Goal: Check status: Check status

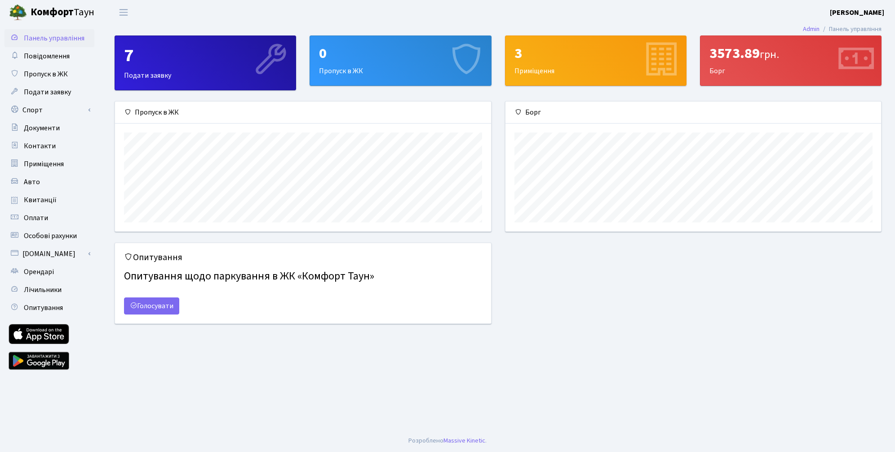
scroll to position [130, 375]
click at [21, 199] on link "Квитанції" at bounding box center [49, 200] width 90 height 18
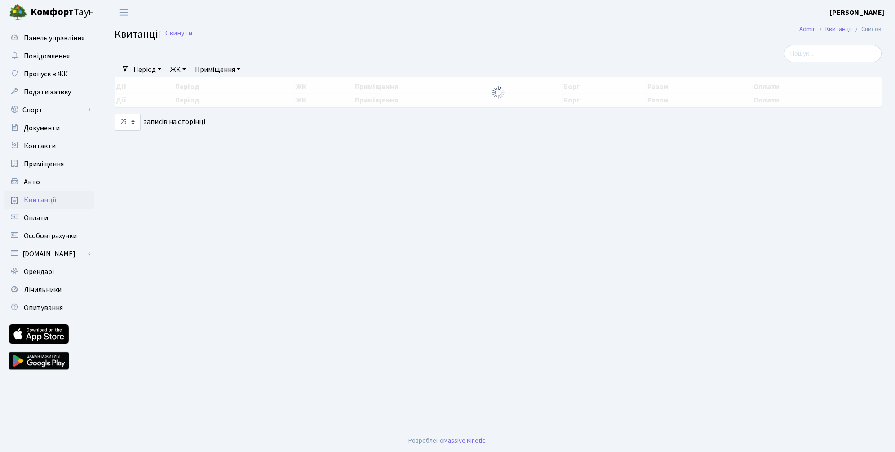
select select "25"
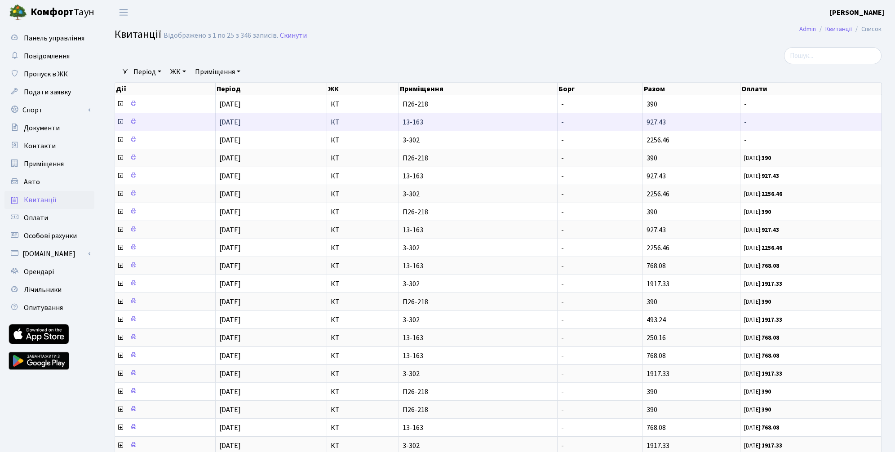
drag, startPoint x: 674, startPoint y: 121, endPoint x: 636, endPoint y: 120, distance: 38.2
click at [635, 120] on tr "01.08.2025 КТ 13-163 - 927.43 -" at bounding box center [498, 122] width 766 height 18
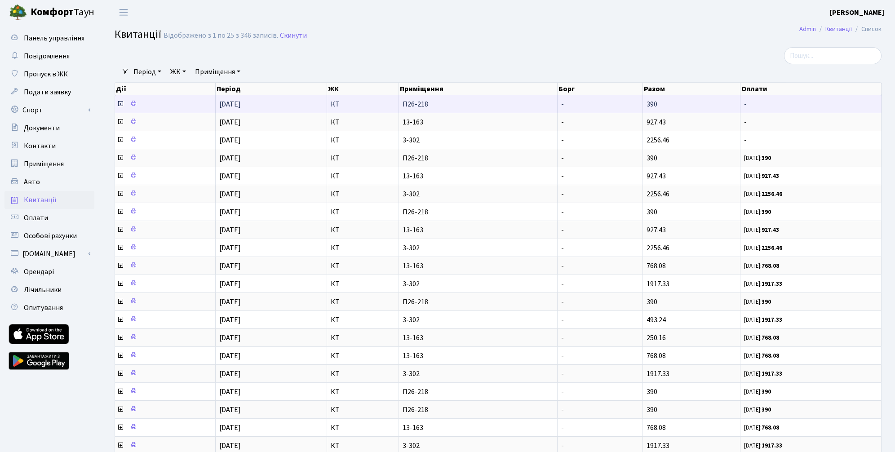
click at [119, 104] on icon at bounding box center [120, 103] width 7 height 7
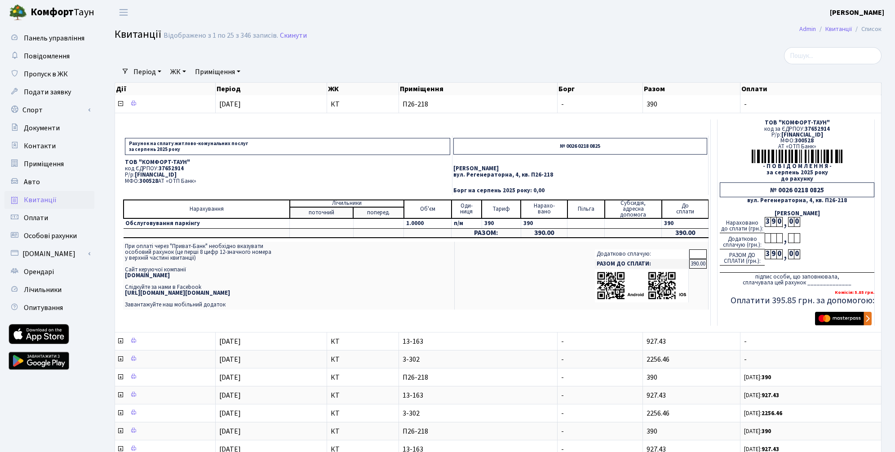
drag, startPoint x: 225, startPoint y: 176, endPoint x: 234, endPoint y: 177, distance: 8.6
click at [212, 175] on p "Р/р: UA063005280000026000000026495" at bounding box center [287, 175] width 325 height 6
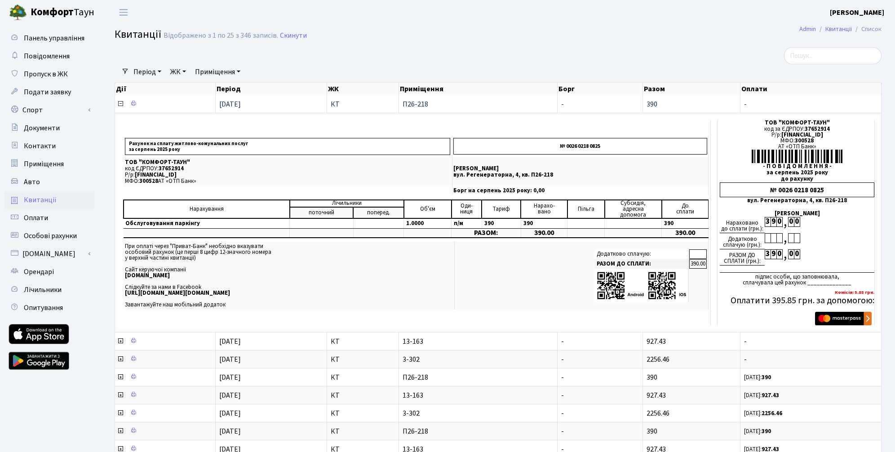
click at [118, 105] on icon at bounding box center [120, 103] width 7 height 7
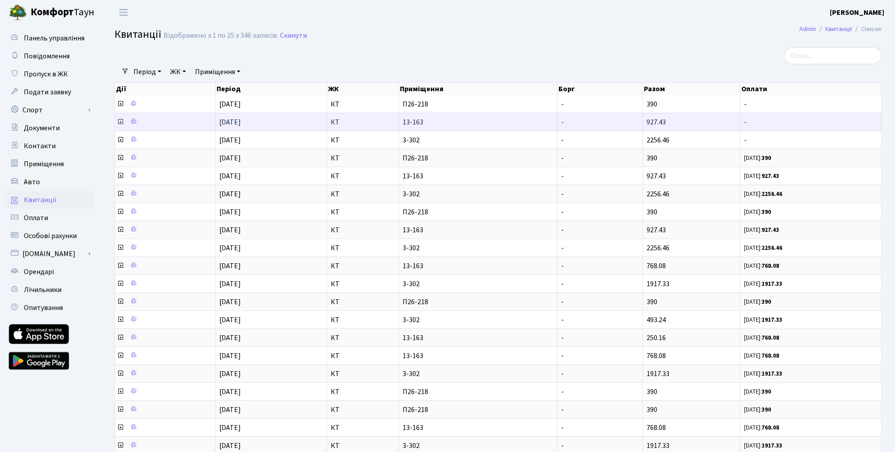
drag, startPoint x: 671, startPoint y: 123, endPoint x: 649, endPoint y: 122, distance: 22.0
click at [646, 123] on td "927.43" at bounding box center [691, 122] width 97 height 18
copy span "927.43"
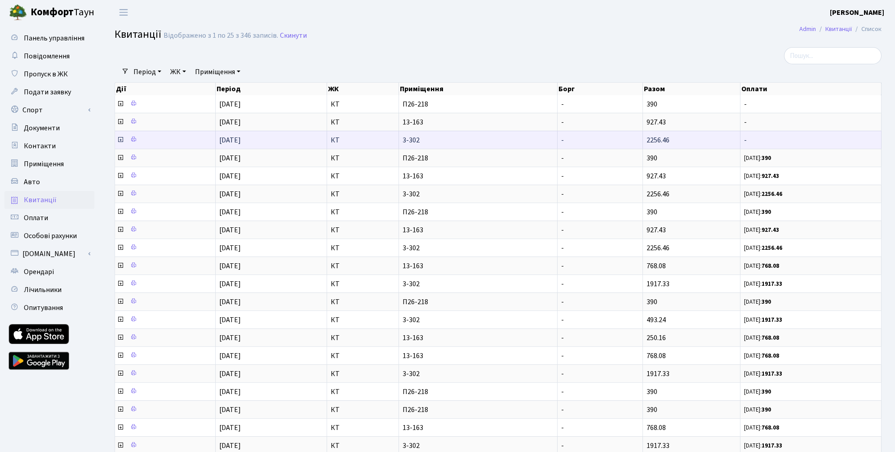
click at [677, 143] on td "2256.46" at bounding box center [691, 140] width 97 height 18
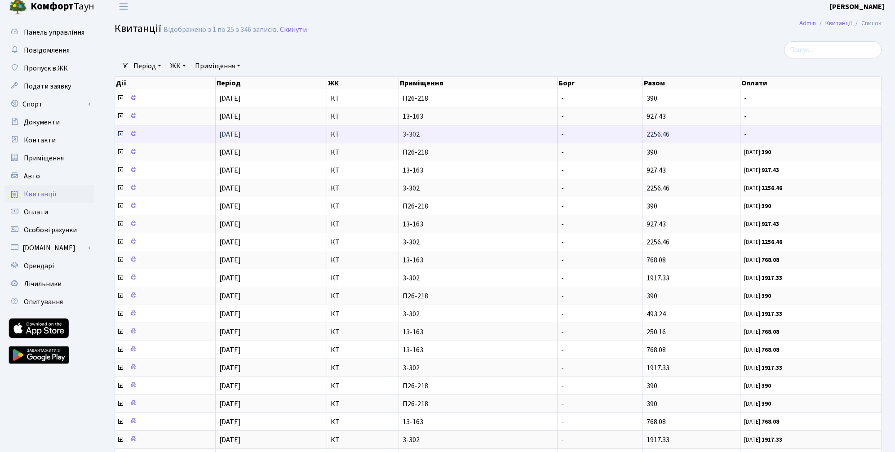
click at [680, 136] on td "2256.46" at bounding box center [691, 134] width 97 height 18
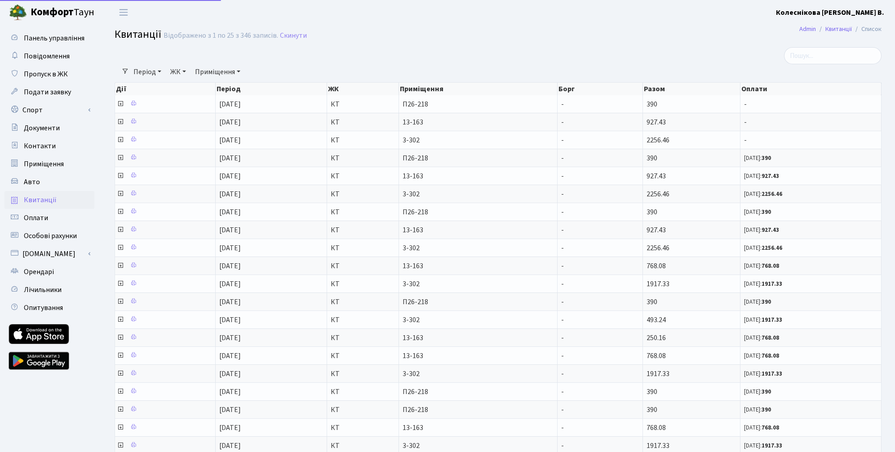
select select "25"
